Goal: Task Accomplishment & Management: Manage account settings

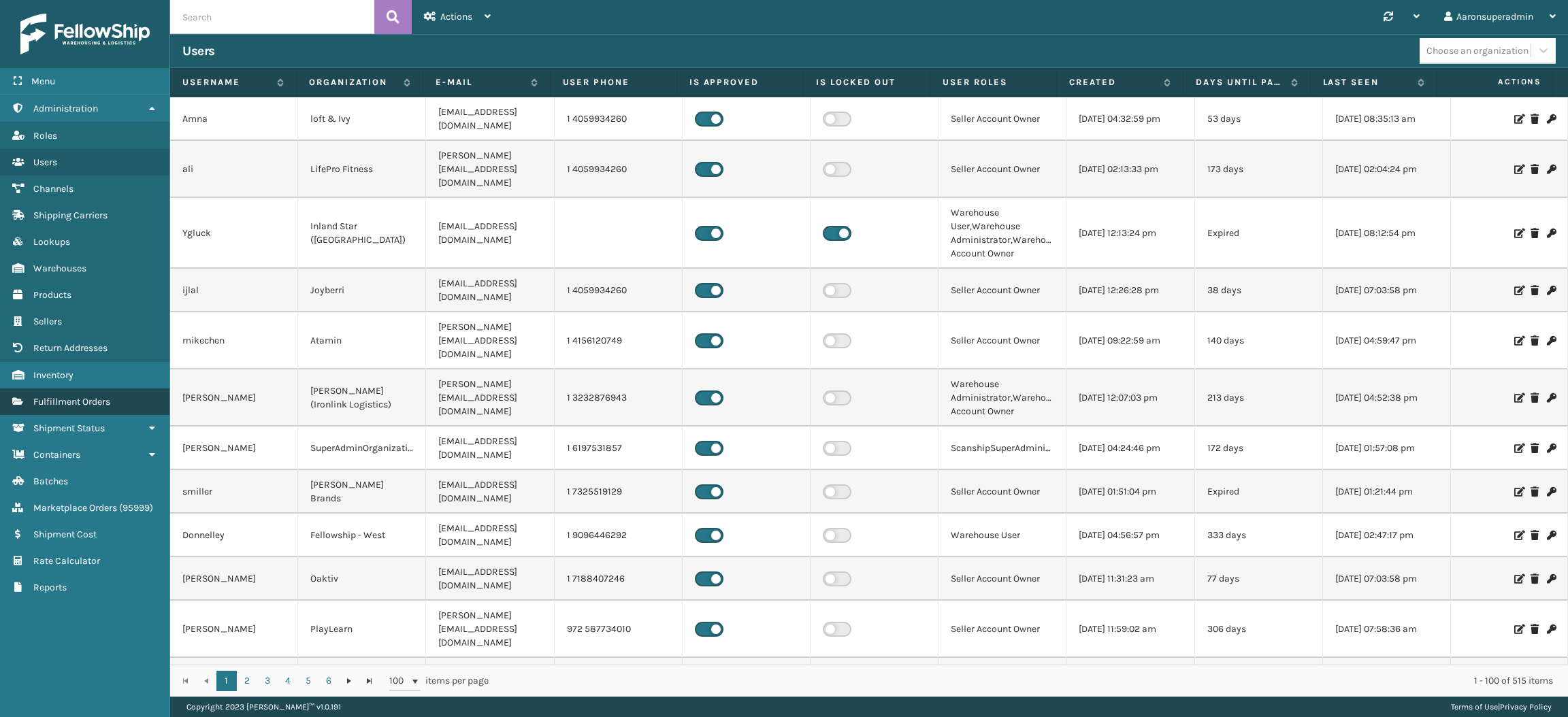
click at [109, 388] on link "Fulfillment Orders" at bounding box center [85, 402] width 169 height 26
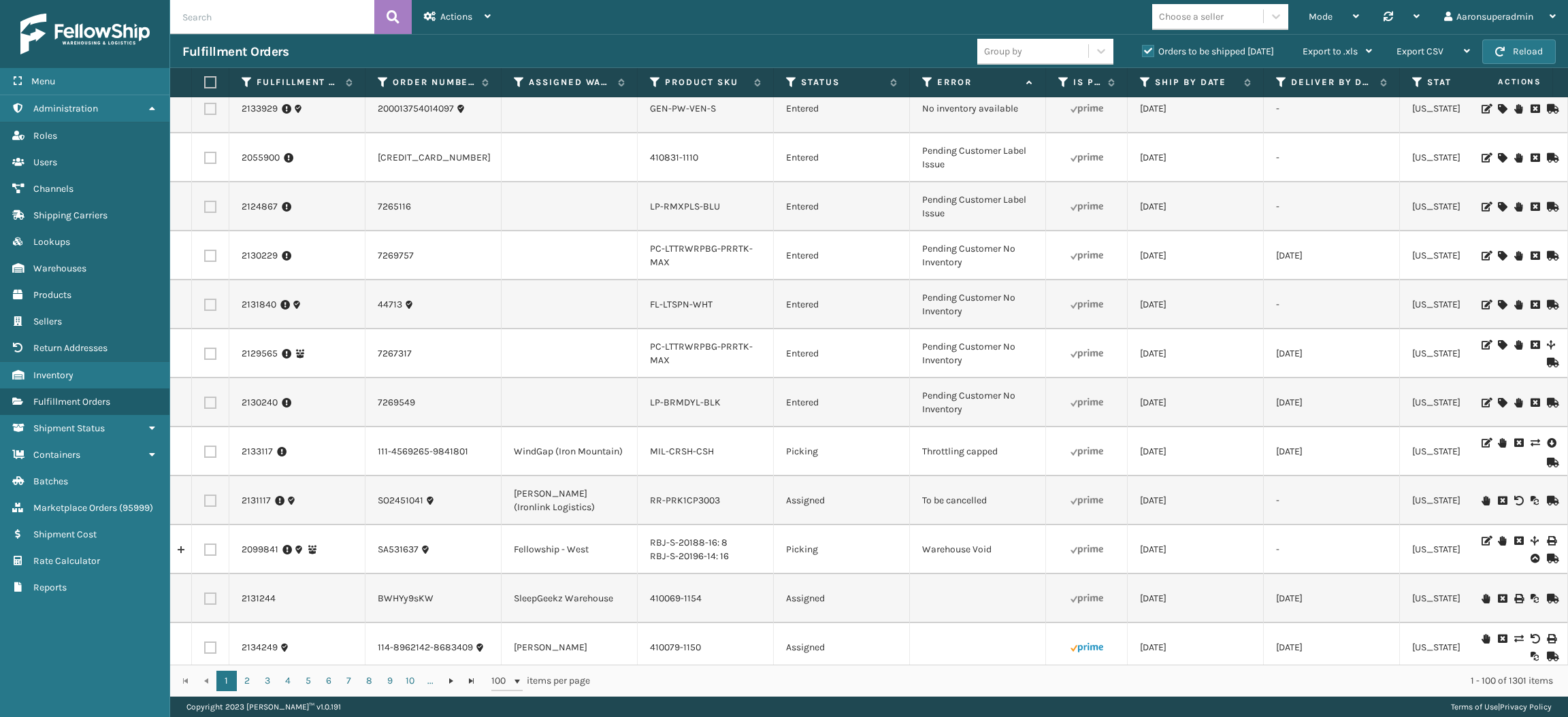
scroll to position [1070, 0]
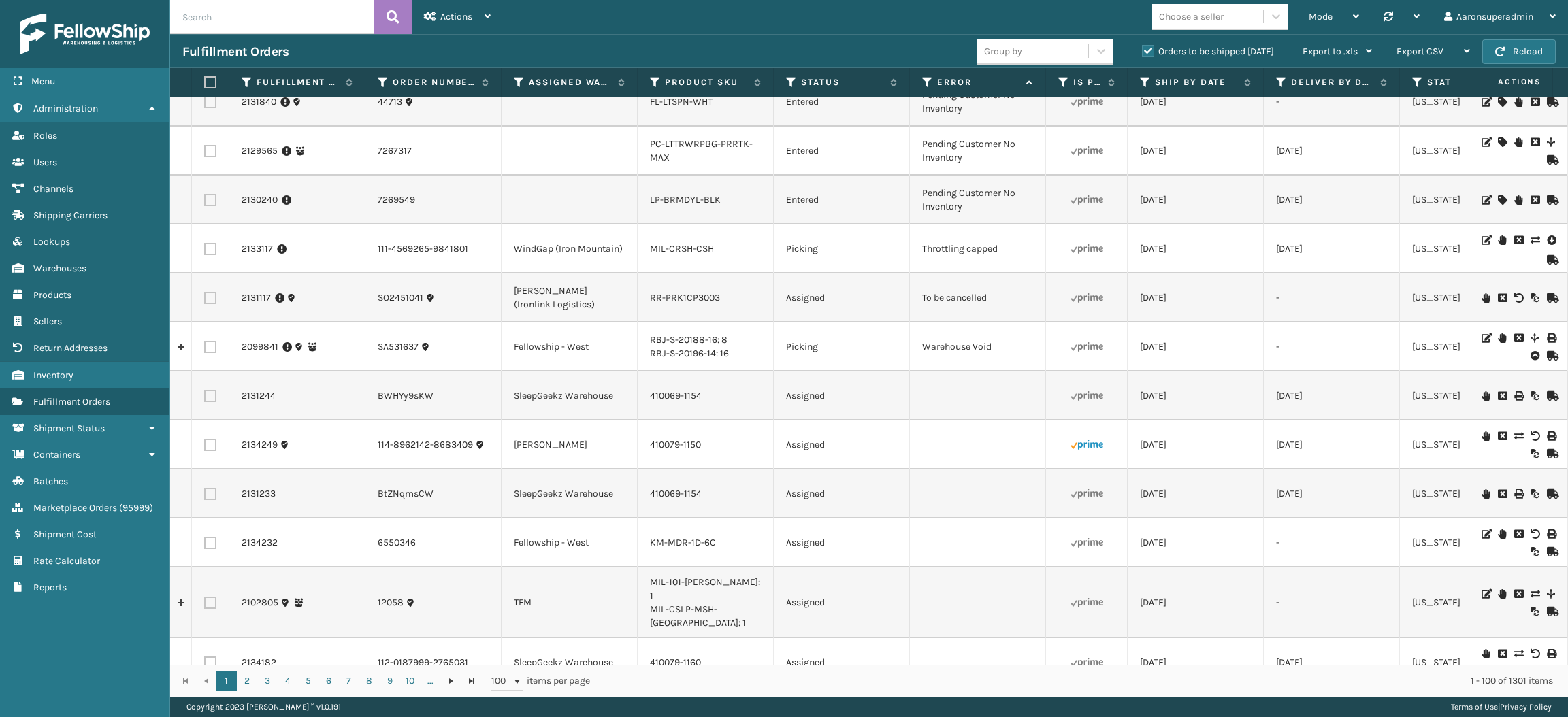
click at [1498, 303] on icon at bounding box center [1502, 298] width 8 height 10
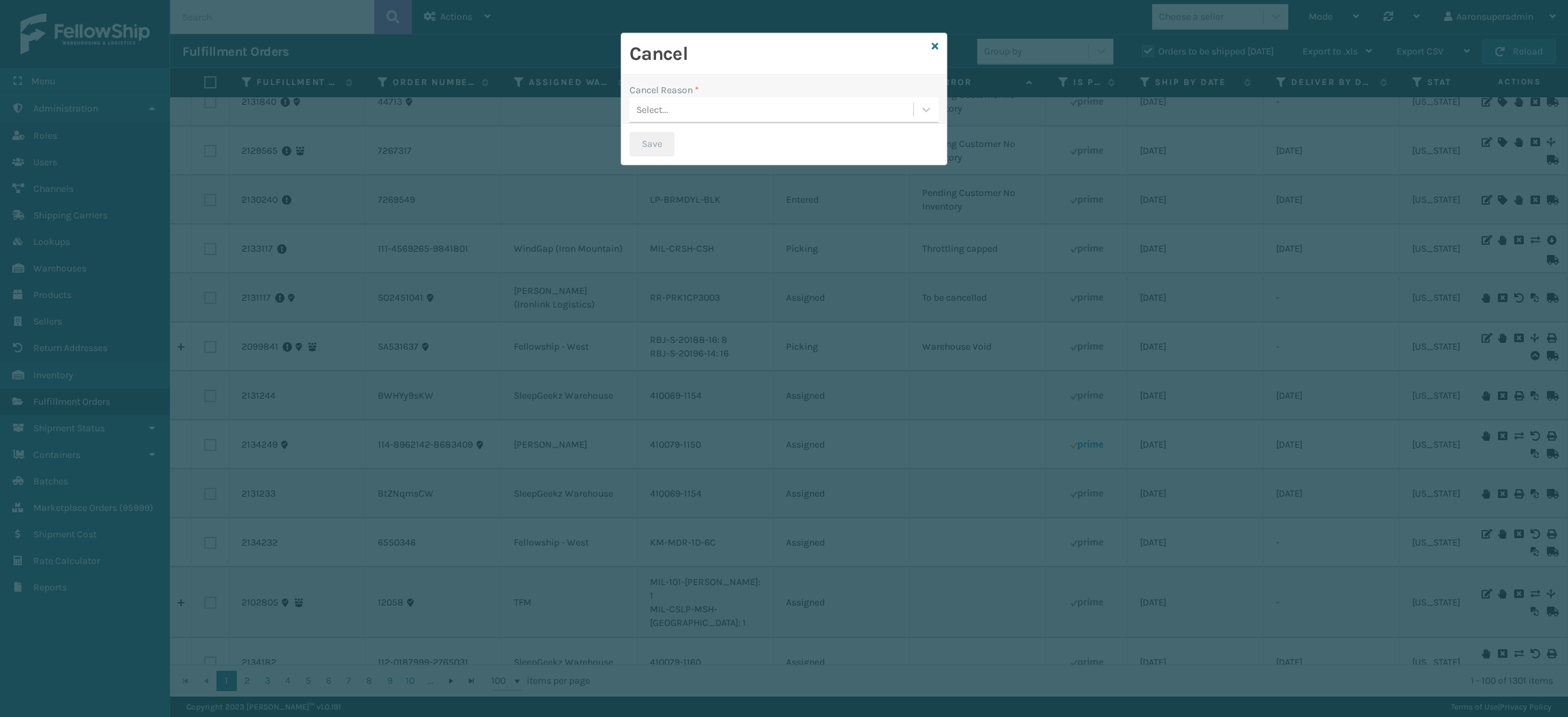
click at [687, 105] on div "Select..." at bounding box center [771, 109] width 284 height 22
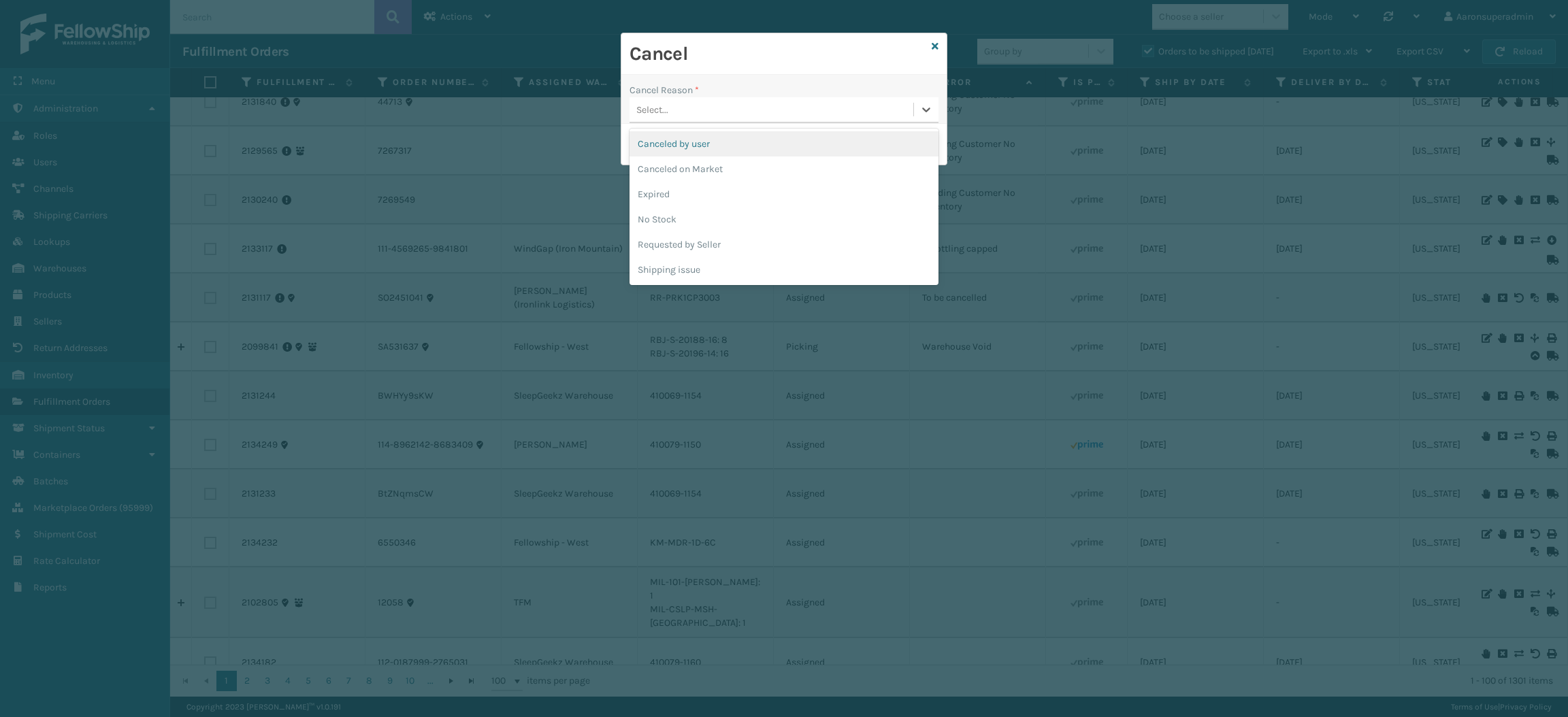
click at [707, 148] on div "Canceled by user" at bounding box center [784, 144] width 309 height 26
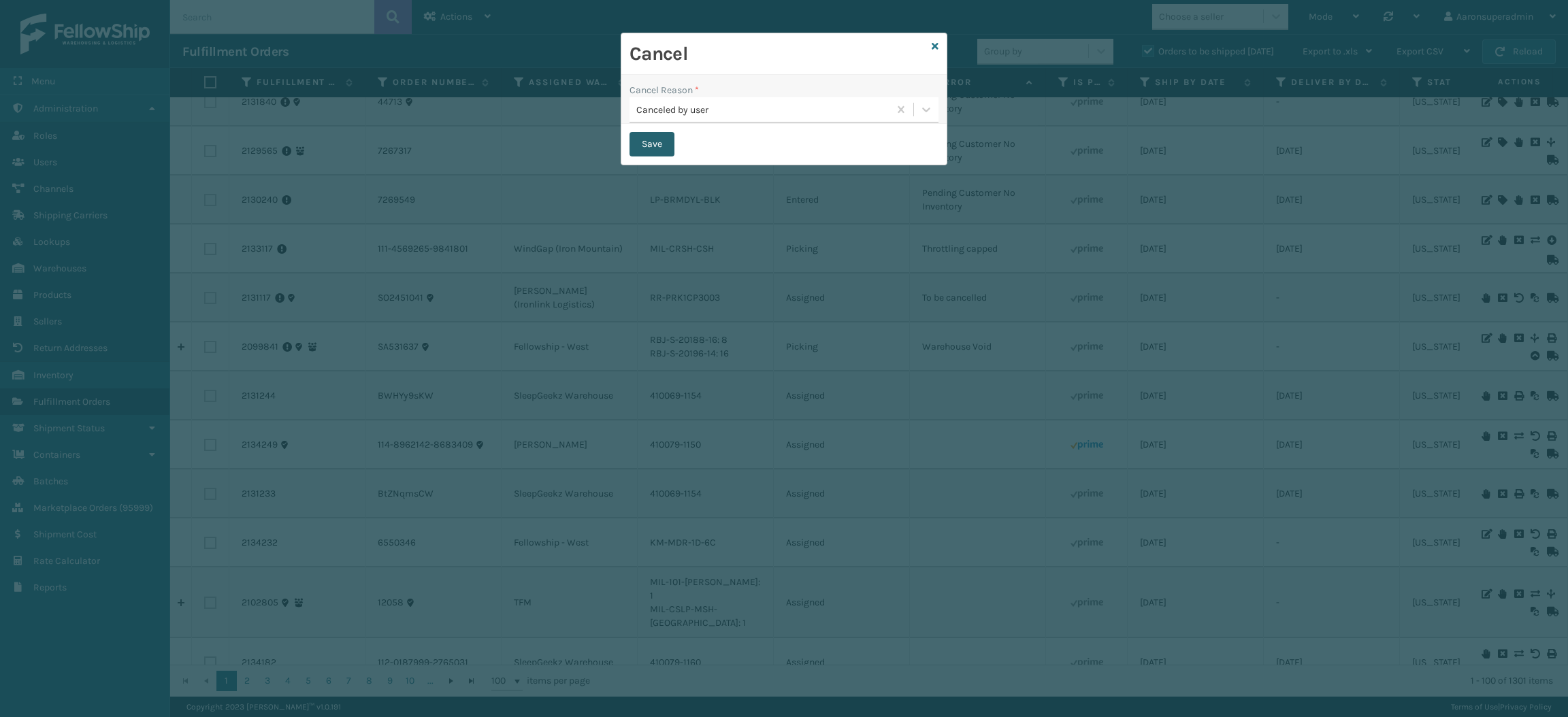
click at [636, 153] on button "Save" at bounding box center [651, 144] width 45 height 25
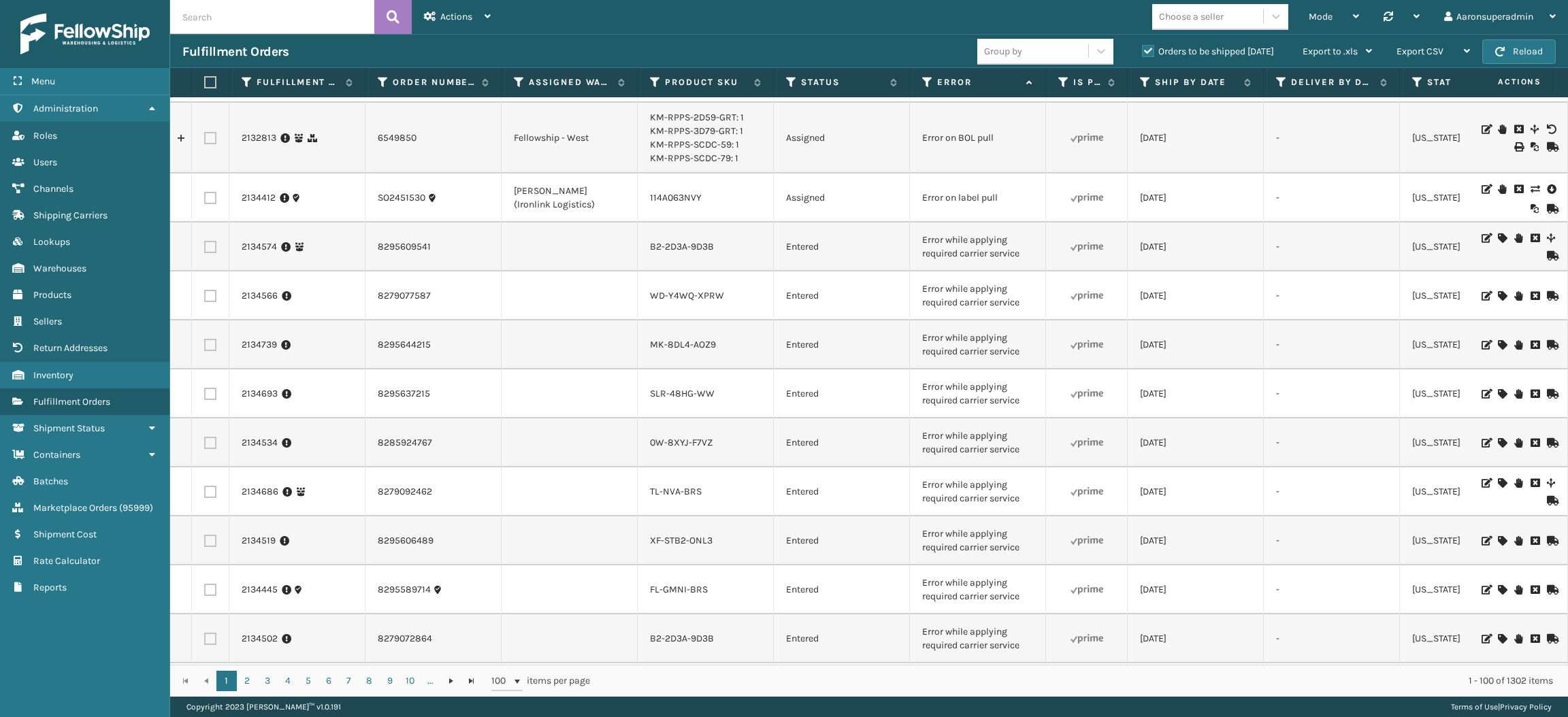
scroll to position [0, 0]
